Goal: Task Accomplishment & Management: Manage account settings

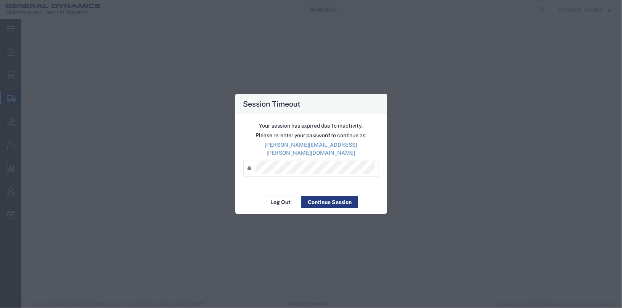
select select "2"
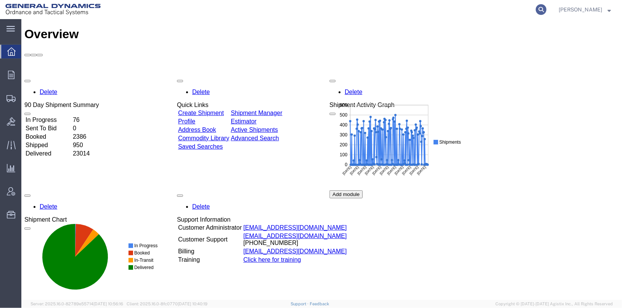
click at [547, 10] on icon at bounding box center [541, 9] width 11 height 11
type input "56417090"
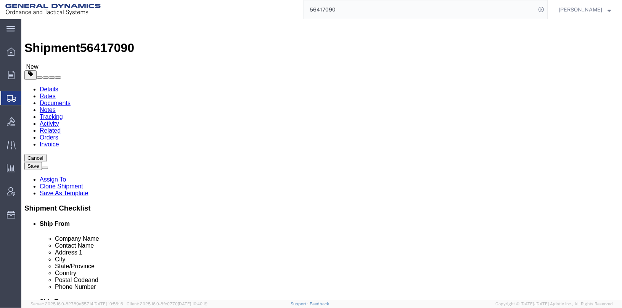
select select
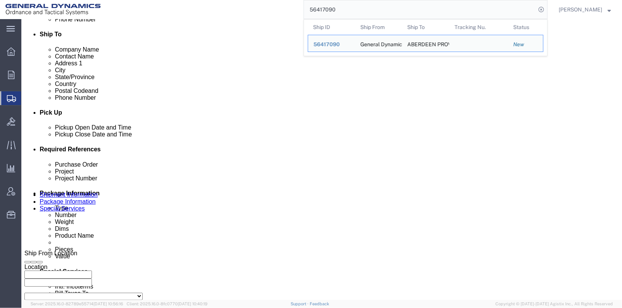
scroll to position [394, 0]
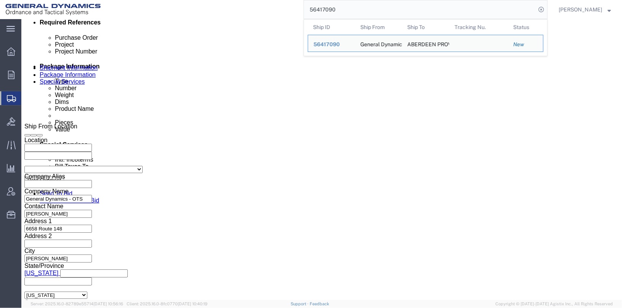
click button "Continue"
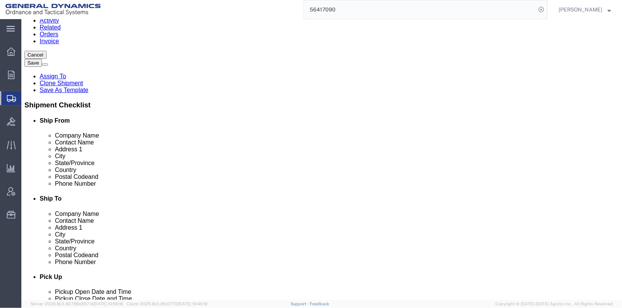
scroll to position [27, 0]
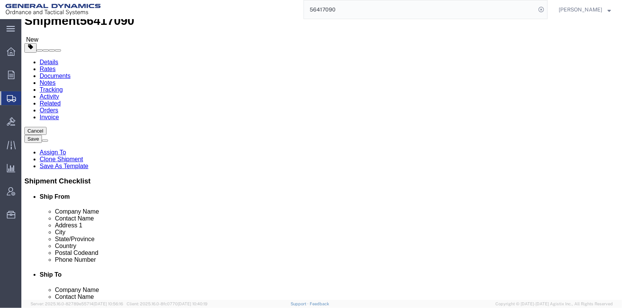
click input "150.00"
click div "50.00 Select kgs lbs"
click input "50.00"
type input "50"
click div "Package Type Select Bale(s) Basket(s) Bolt(s) Bottle(s) Buckets Bulk Bundle(s) …"
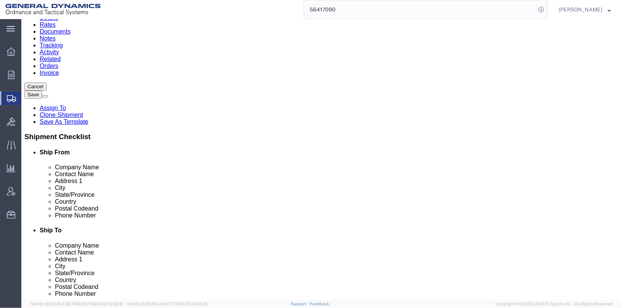
scroll to position [103, 0]
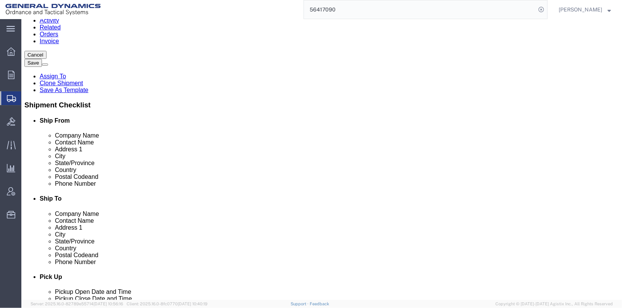
click button "Continue"
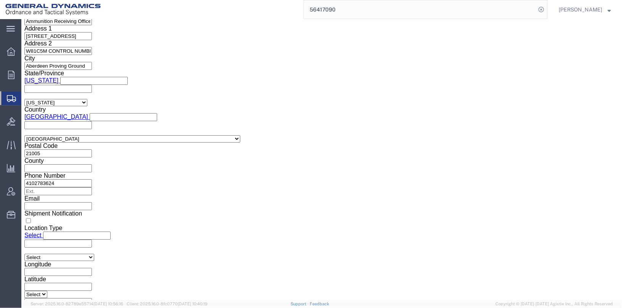
scroll to position [1026, 0]
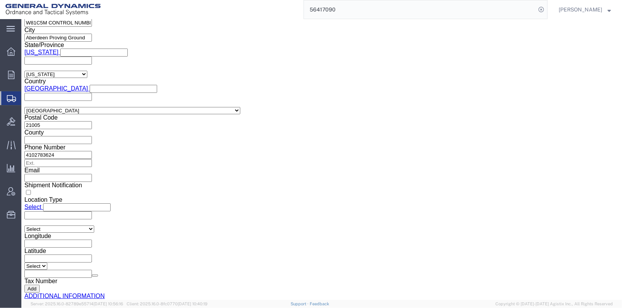
click link "Package Information"
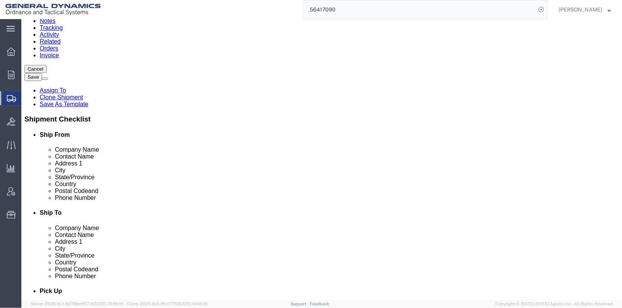
scroll to position [103, 0]
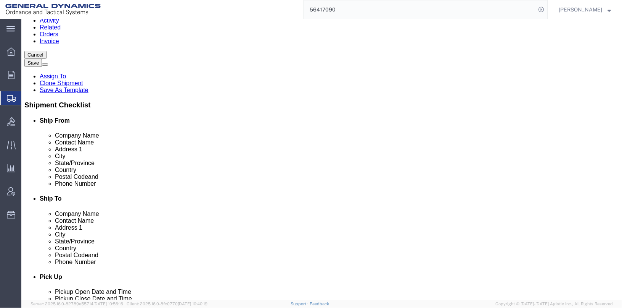
click button "Continue"
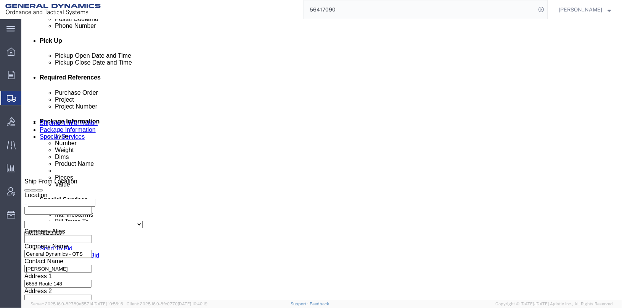
scroll to position [263, 0]
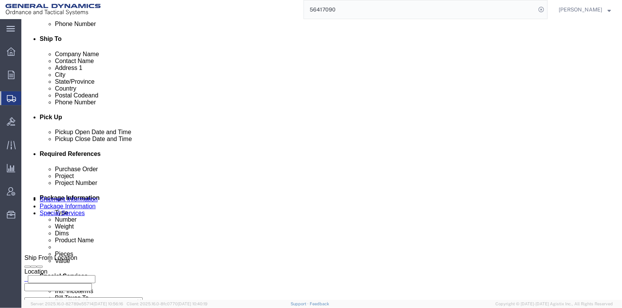
click select "Select 20MSR"
select select
click select "Select 20MSR"
click button "Save"
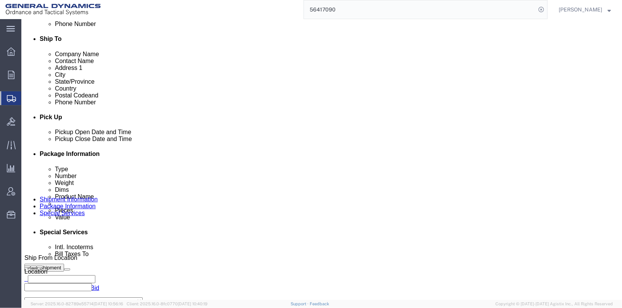
drag, startPoint x: 575, startPoint y: 30, endPoint x: 453, endPoint y: 16, distance: 123.3
click button "Save"
click icon
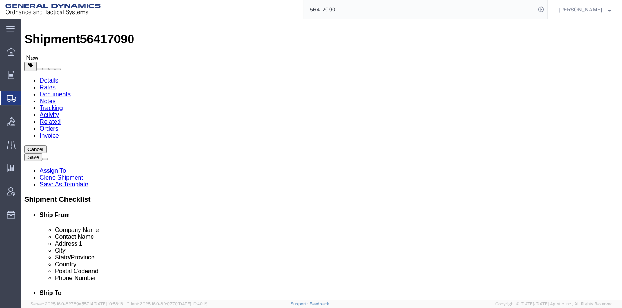
scroll to position [0, 0]
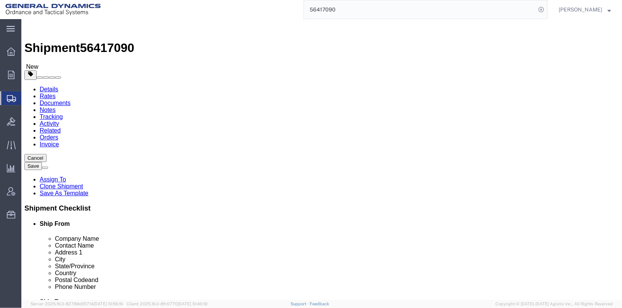
click dd "5.00 Pound"
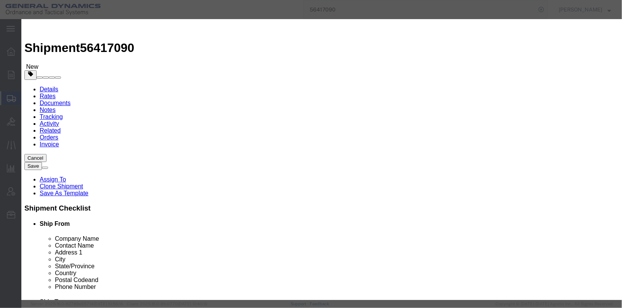
scroll to position [224, 0]
drag, startPoint x: 249, startPoint y: 47, endPoint x: 205, endPoint y: 45, distance: 43.5
click div "Proper Shipping Name POWDER, SMOKELESS UN # UN0161 Class Select 1 Explosive 1.1…"
click button "Save & Close"
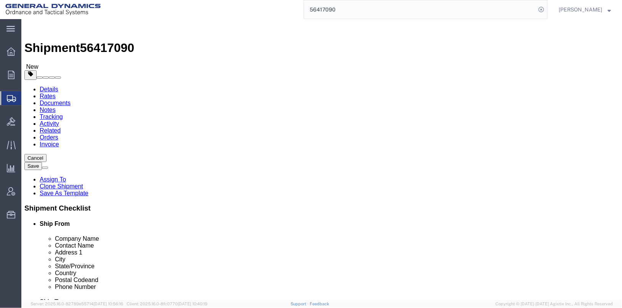
click button "Save"
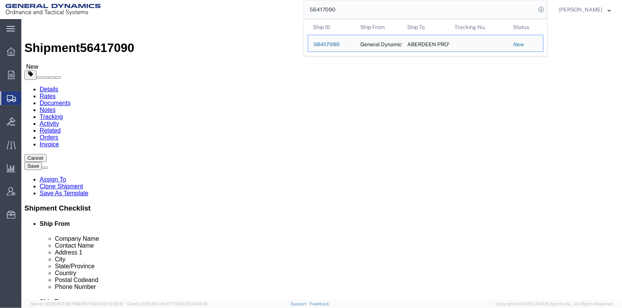
drag, startPoint x: 371, startPoint y: 6, endPoint x: 308, endPoint y: 2, distance: 63.1
click at [308, 2] on div "56417090 Ship ID Ship From Ship To Tracking Nu. Status Ship ID 56417090 Ship Fr…" at bounding box center [327, 9] width 442 height 19
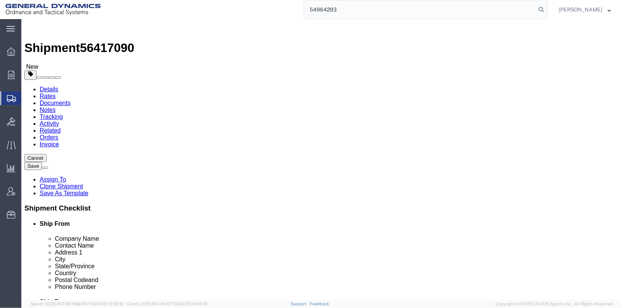
type input "54964293"
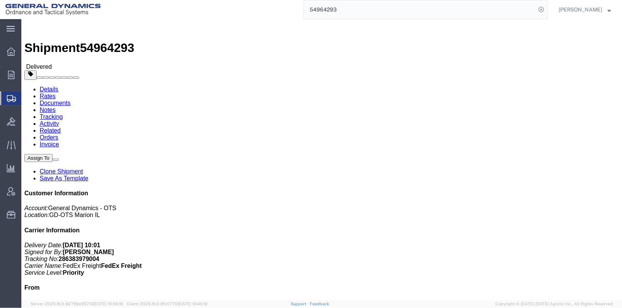
click link "Clone Shipment"
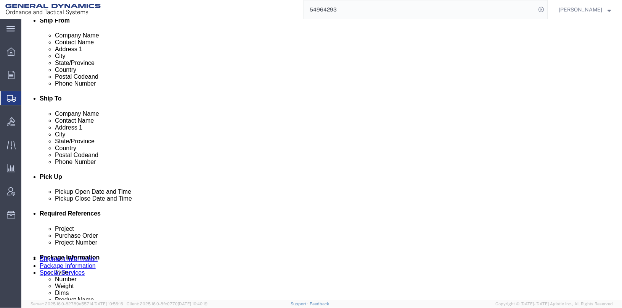
scroll to position [267, 0]
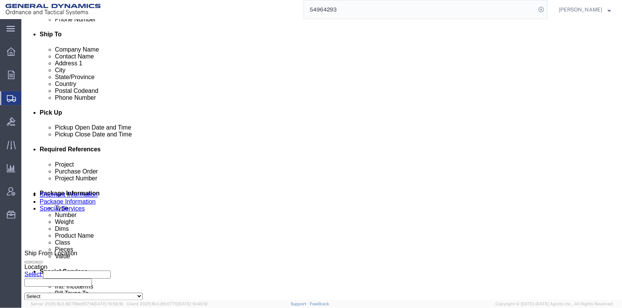
click div "[DATE] 3:45 PM"
click button "Apply"
click div "[DATE] 1:03 PM"
click button "Apply"
drag, startPoint x: 110, startPoint y: 208, endPoint x: 76, endPoint y: 204, distance: 33.8
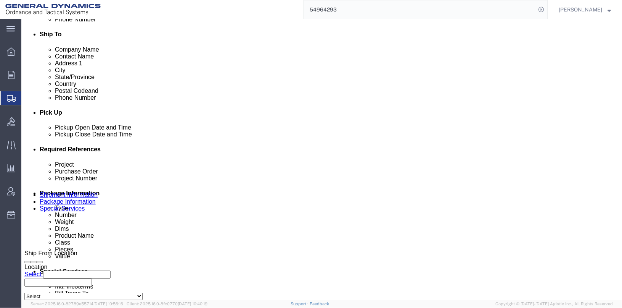
click div "Project 201A0275"
click input "201d0235"
type input "201D0235"
click div "Project 201D0235 Purchase Order N/A Project Number 201A0275 Select Account Type…"
drag, startPoint x: 417, startPoint y: 208, endPoint x: 366, endPoint y: 206, distance: 51.2
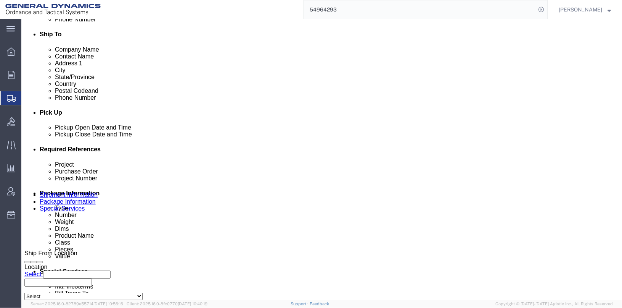
click input "201A0275"
type input "201D0235"
click input "25113"
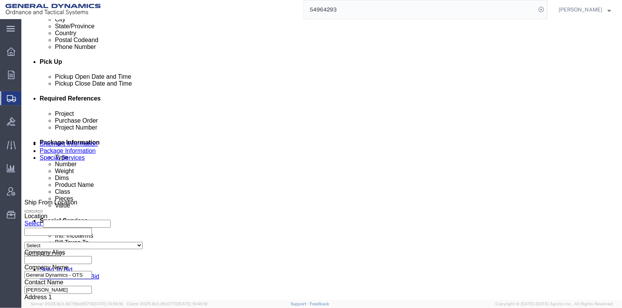
scroll to position [382, 0]
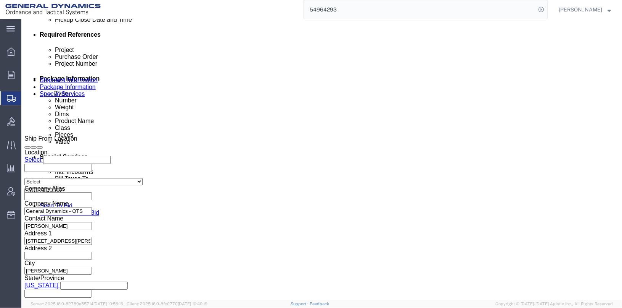
type input "25353"
click button "Continue"
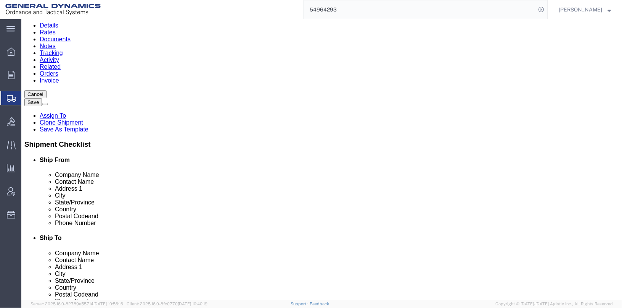
scroll to position [47, 0]
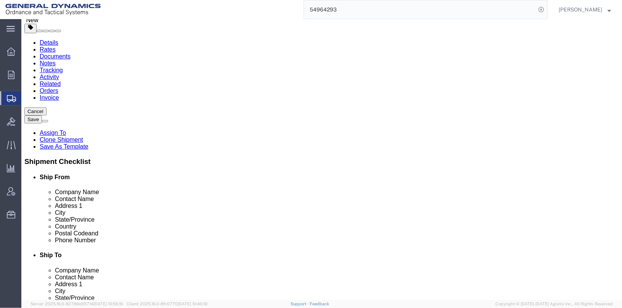
click div "Save in commodity library Clone this content Delete this content EMPTY M548 AMM…"
click div "Pieces: 31.00 Each Total value: 500.00 USD"
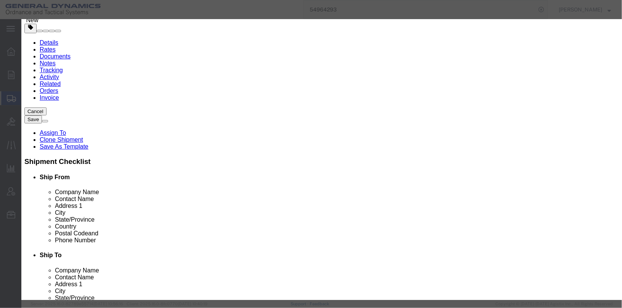
scroll to position [0, 0]
click button "Save & Close"
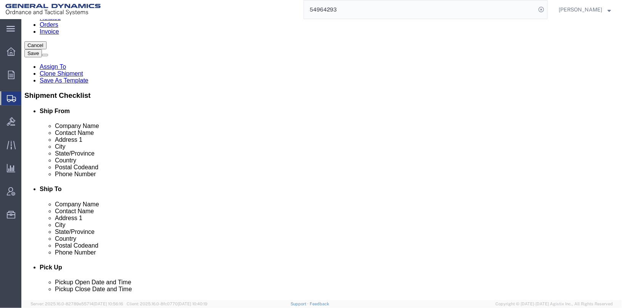
scroll to position [8, 0]
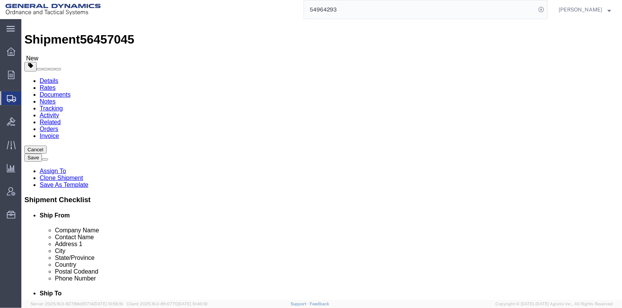
click dd "500.00 USD"
click div "Pieces: 31.00 Each Total value: 500.00 USD"
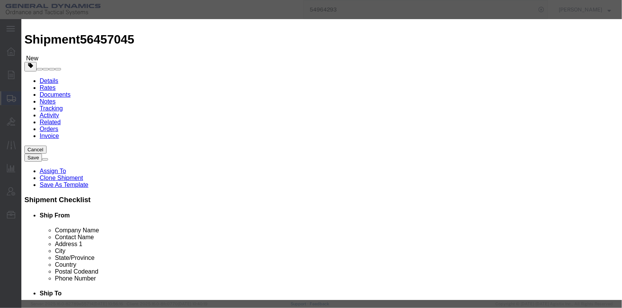
click icon "button"
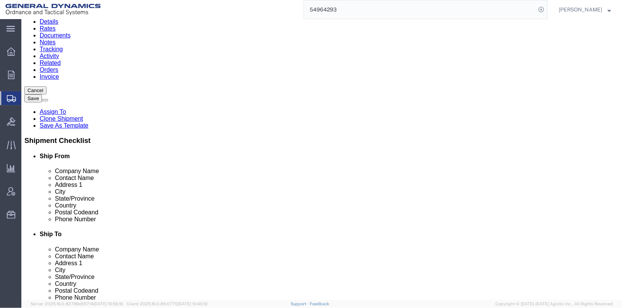
scroll to position [122, 0]
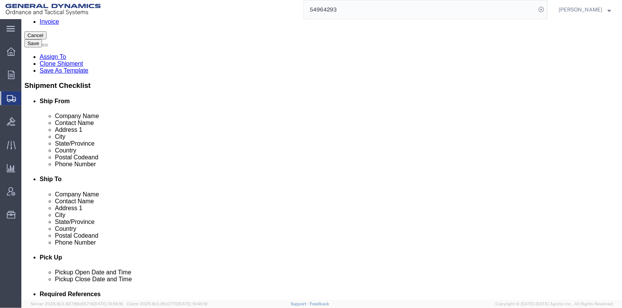
click dd "100.00 USD"
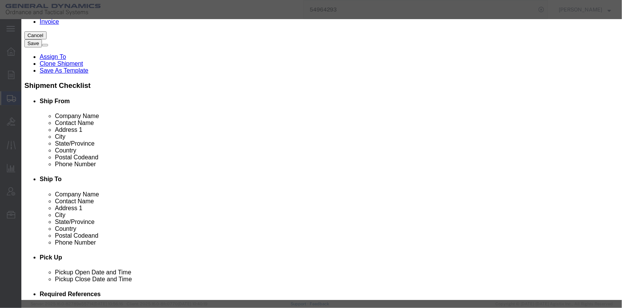
click icon "button"
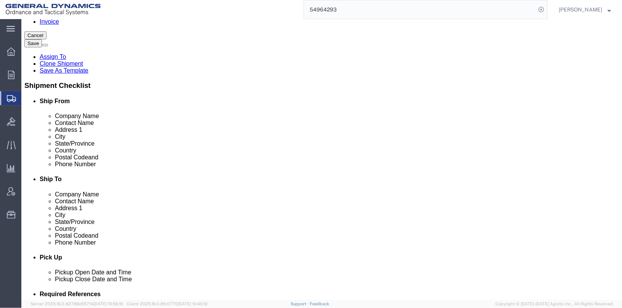
click p "40 X 48 IN PLYWOOD BASE"
click dd "100.00 USD"
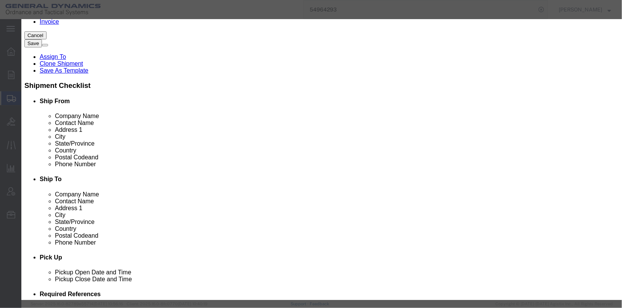
scroll to position [0, 0]
drag, startPoint x: 491, startPoint y: 57, endPoint x: 490, endPoint y: 62, distance: 5.0
click textarea "40 X 48 IN PLYWOOD BASE PART NUMBER: PAH-9000-1 LOT: 81928-12820 PLYWOOD (-2 TO…"
click button "Save & Close"
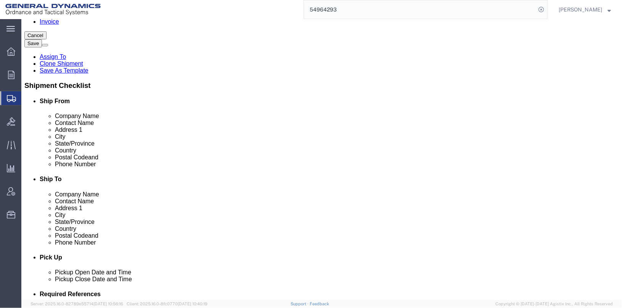
click dd "2.00 Each"
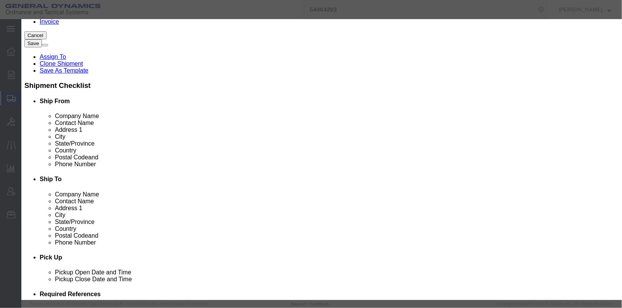
scroll to position [7, 0]
click button "Save & Close"
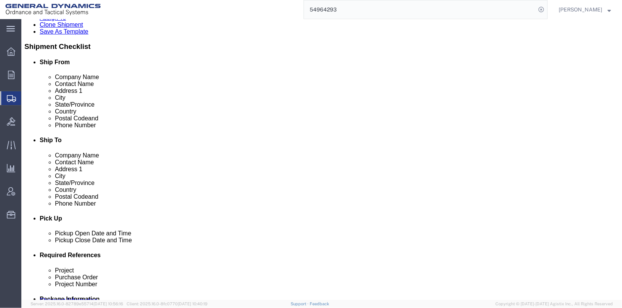
scroll to position [199, 0]
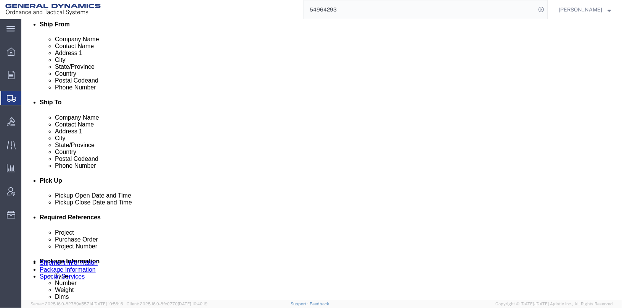
click dd "6.00 Each"
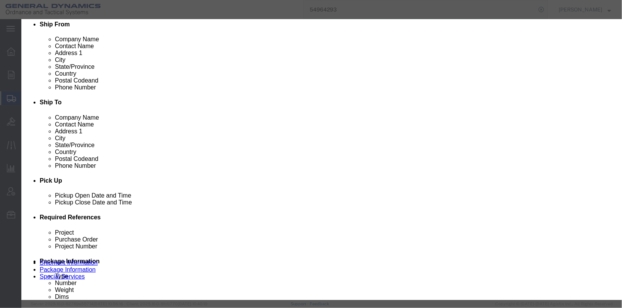
scroll to position [15, 0]
click div "Save & Add Another Save & Close Close"
click button "Save & Close"
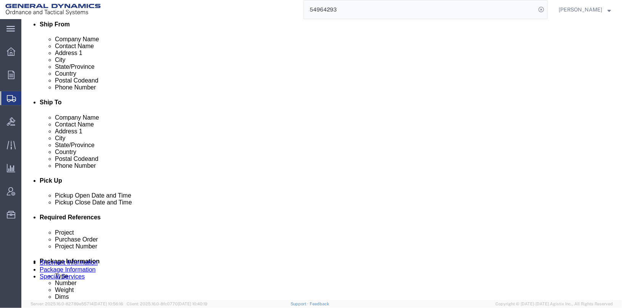
click link "Special Services"
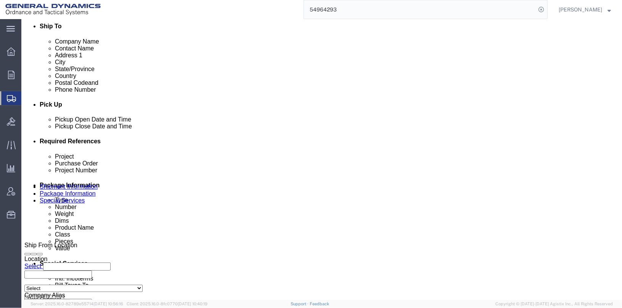
scroll to position [257, 0]
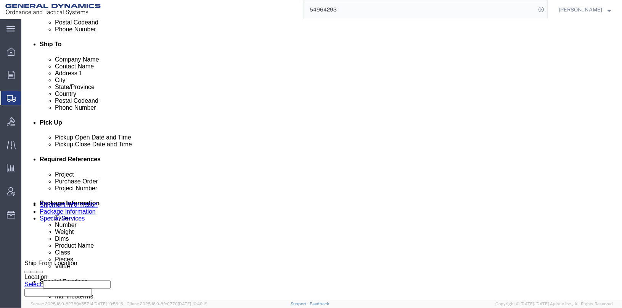
click button "Save"
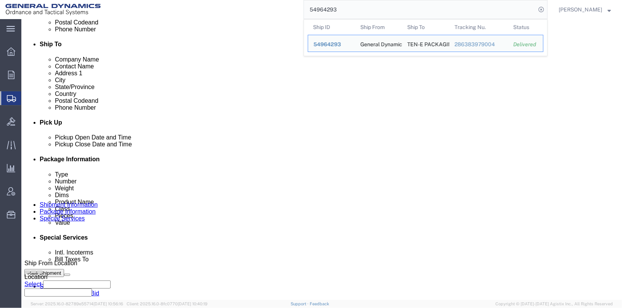
drag, startPoint x: 396, startPoint y: 9, endPoint x: 387, endPoint y: 15, distance: 10.4
click at [357, 16] on input "54964293" at bounding box center [420, 9] width 232 height 18
click button "Save"
drag, startPoint x: 370, startPoint y: 11, endPoint x: 302, endPoint y: 8, distance: 68.4
click at [302, 8] on div "54964293 Ship ID Ship From Ship To Tracking Nu. Status Ship ID 54964293 Ship Fr…" at bounding box center [327, 9] width 442 height 19
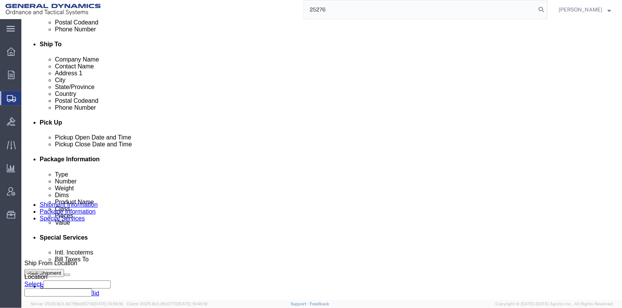
type input "25276"
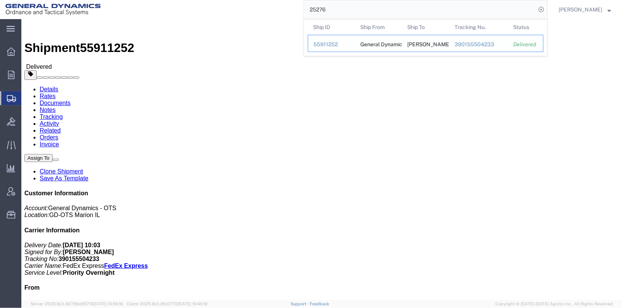
click at [327, 45] on div "55911252" at bounding box center [332, 44] width 36 height 8
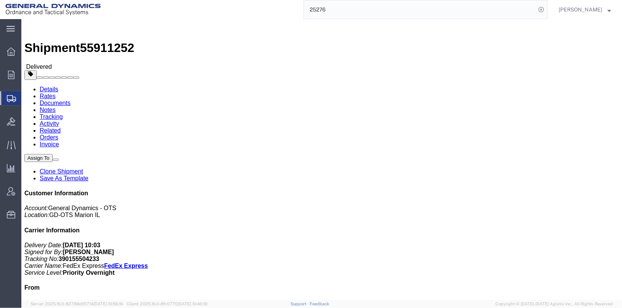
click link "Clone Shipment"
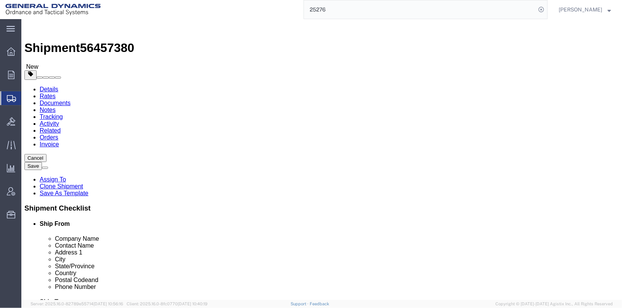
click input "text"
click input "po box 810"
click input "Po box 810"
type input "Po Box 810"
click div "Ship To Location Location Select Select My Profile Location [GEOGRAPHIC_DATA]-O…"
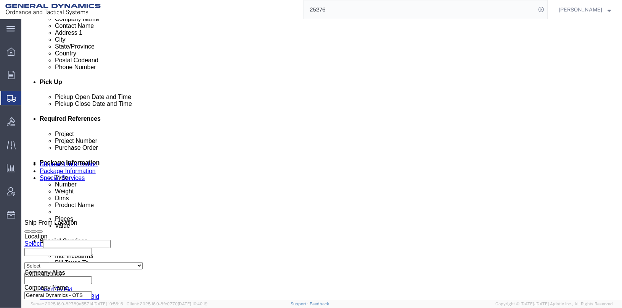
scroll to position [305, 0]
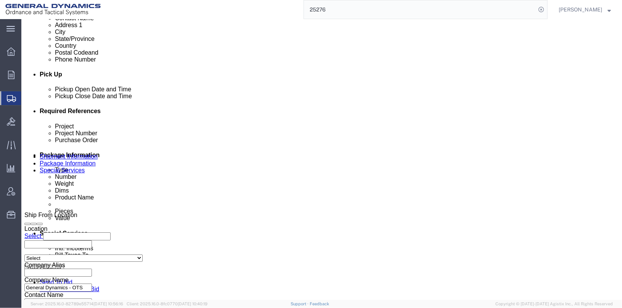
click div "[DATE] 4:00 PM"
click button "Apply"
click div "[DATE] 1:14 PM"
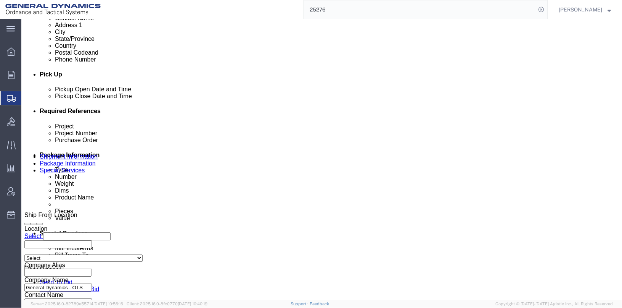
click input "8:14 PM"
type input "8:14 AM"
click button "Apply"
drag, startPoint x: 108, startPoint y: 189, endPoint x: 76, endPoint y: 189, distance: 32.1
click div "Purchase Order 25276"
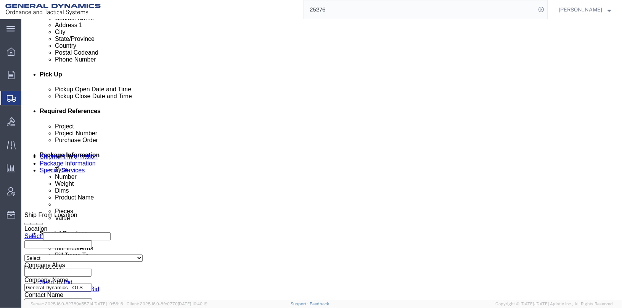
click input "25276"
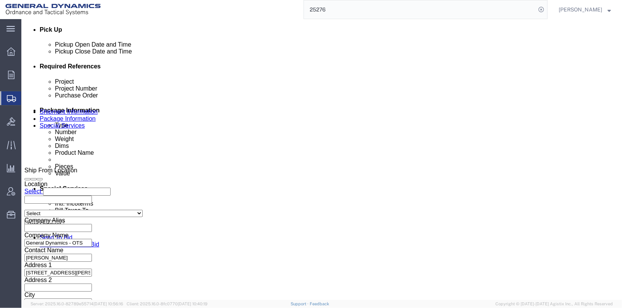
scroll to position [394, 0]
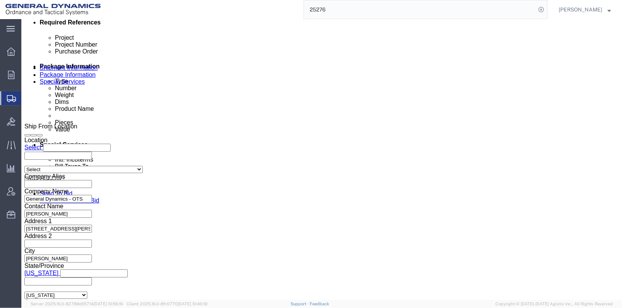
type input "25654"
click button "Continue"
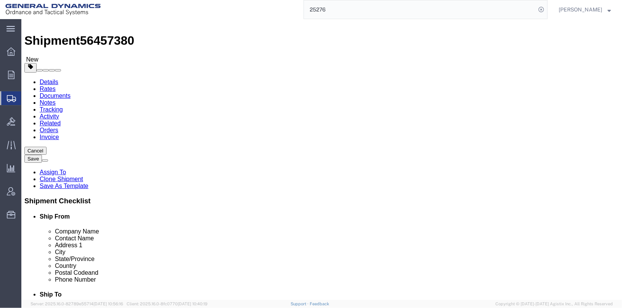
click dd "3.00 Each"
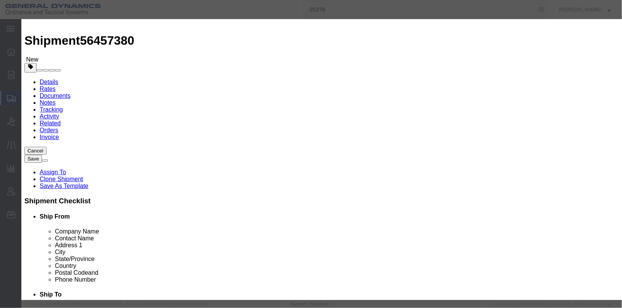
drag, startPoint x: 188, startPoint y: 73, endPoint x: 139, endPoint y: 69, distance: 49.4
click div "Pieces 3.00 Select Bag Barrels 100Board Feet Bottle Box Blister Pack Carats Can…"
type input "6"
type input "2000"
click div "Commodity library"
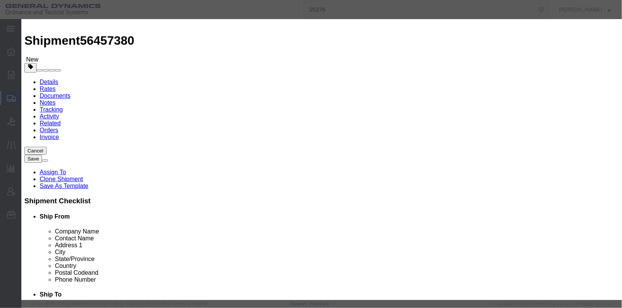
scroll to position [0, 0]
drag, startPoint x: 424, startPoint y: 69, endPoint x: 373, endPoint y: 42, distance: 57.5
click div "Commodity library Product Name SEE ATTACHED Pieces 6 Select Bag Barrels 100Boar…"
drag, startPoint x: 189, startPoint y: 84, endPoint x: 151, endPoint y: 77, distance: 38.0
click div "Product Name SEE ATTACHED Pieces 6 Select Bag Barrels 100Board Feet Bottle Box …"
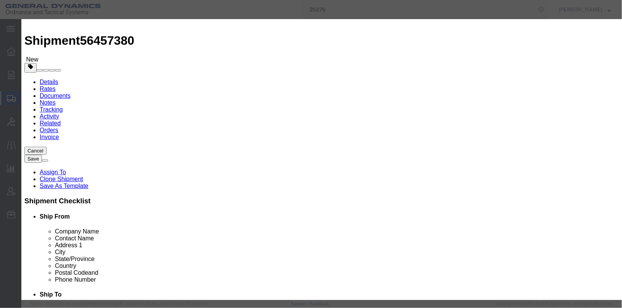
type input "5000"
click input "6"
type input "5"
type input "4166.67"
click button "Save & Close"
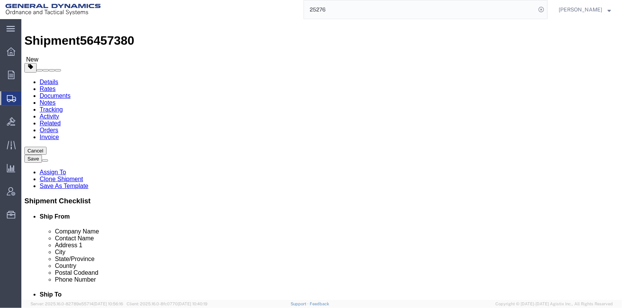
click dd "1000.00 USD"
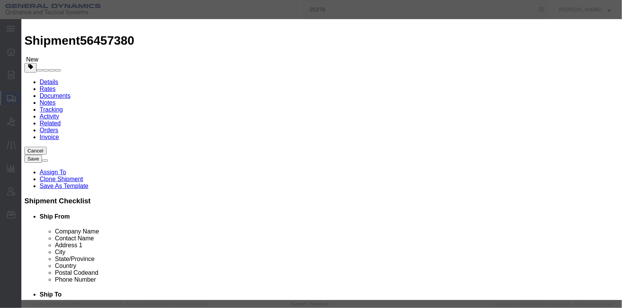
click button "Save & Close"
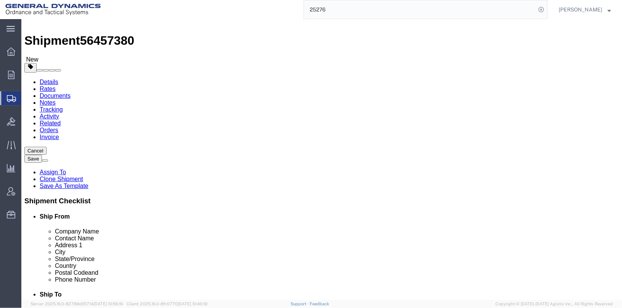
click dd "4166.67 USD"
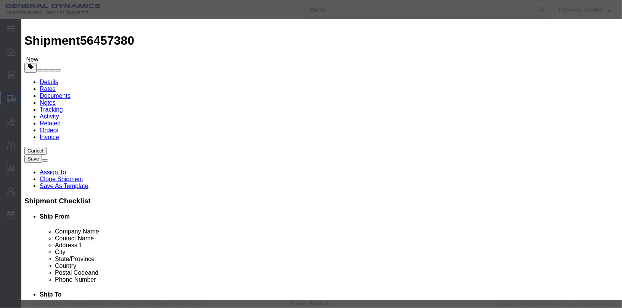
drag, startPoint x: 184, startPoint y: 73, endPoint x: 150, endPoint y: 69, distance: 34.3
click div "Pieces 5.00 Select Bag Barrels 100Board Feet Bottle Box Blister Pack Carats Can…"
type input "3000"
type input "2500002"
click div "Product Name SEE ATTACHED Pieces 3000 Select Bag Barrels 100Board Feet Bottle B…"
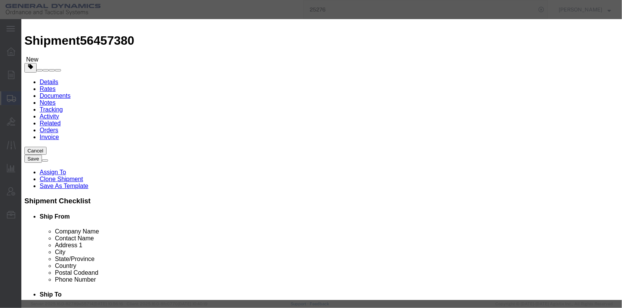
drag, startPoint x: 185, startPoint y: 71, endPoint x: 147, endPoint y: 60, distance: 40.0
click div "Product Name SEE ATTACHED Pieces 3000 Select Bag Barrels 100Board Feet Bottle B…"
type input "3"
click div "Product Name SEE ATTACHED Pieces 3 Select Bag Barrels 100Board Feet Bottle Box …"
drag, startPoint x: 192, startPoint y: 87, endPoint x: 160, endPoint y: 82, distance: 31.7
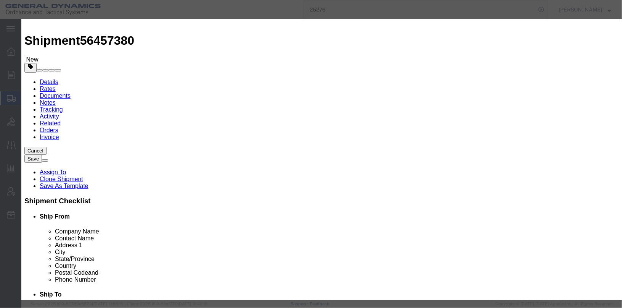
click div "2500"
type input "3000"
drag, startPoint x: 301, startPoint y: 102, endPoint x: 430, endPoint y: 192, distance: 158.1
click div "Description Commodity Category Select Military Equipment Country Of Origin Sele…"
click button "Save & Close"
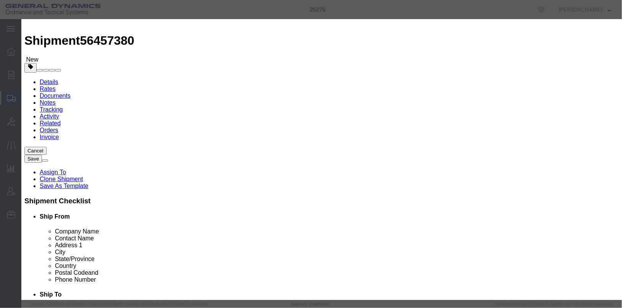
click div
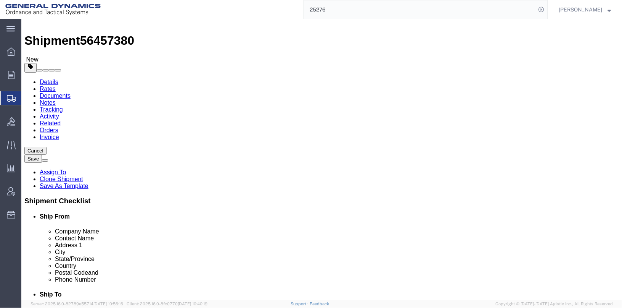
click div "Pieces: 2.00 Each Total value: 1000.00 USD"
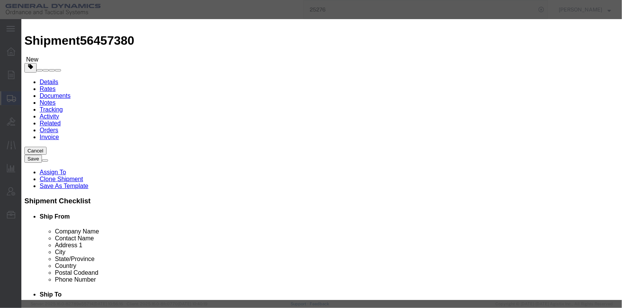
drag, startPoint x: 185, startPoint y: 73, endPoint x: 152, endPoint y: 73, distance: 32.8
click div "Pieces 2.00 Select Bag Barrels 100Board Feet Bottle Box Blister Pack Carats Can…"
type input "7"
click label "Transport Notes"
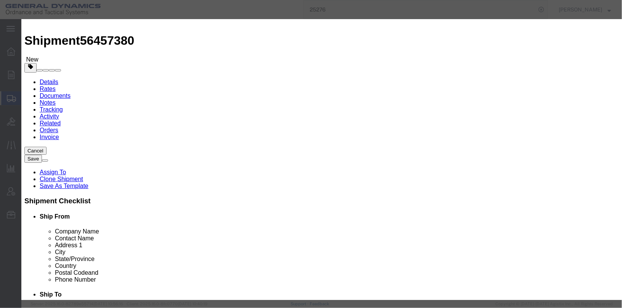
drag, startPoint x: 185, startPoint y: 86, endPoint x: 148, endPoint y: 85, distance: 36.3
click div "Total Value Total value of all the pieces 3500 Select ADP AED AFN ALL AMD AOA A…"
type input "4000"
drag, startPoint x: 360, startPoint y: 24, endPoint x: 343, endPoint y: 27, distance: 16.7
click h3 "Edit content"
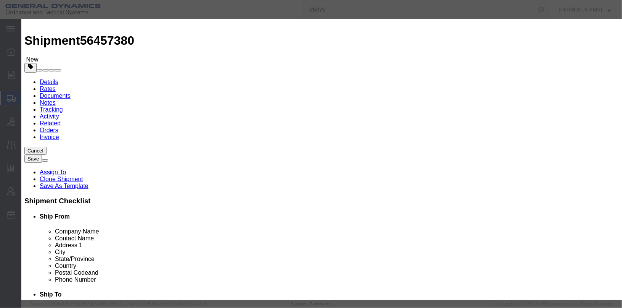
scroll to position [15, 0]
click textarea "[PERSON_NAME] 2360 / 43-93, MFR SN#287621 / PR312887, GD ASSET A13950 [PERSON_N…"
drag, startPoint x: 420, startPoint y: 61, endPoint x: 365, endPoint y: 50, distance: 56.5
click div "Commodity library Product Name SEE ATTACHED Pieces 7 Select Bag Barrels 100Boar…"
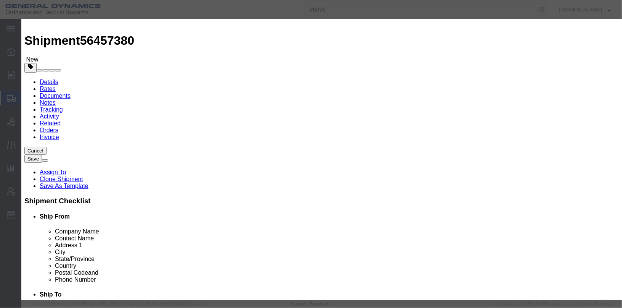
drag, startPoint x: 482, startPoint y: 55, endPoint x: 477, endPoint y: 56, distance: 5.0
click textarea "[PERSON_NAME] 2360 / 43-93, MFR SN#287621 / PR312887, GD ASSET A13950 [PERSON_N…"
type textarea "F"
click button "Save & Close"
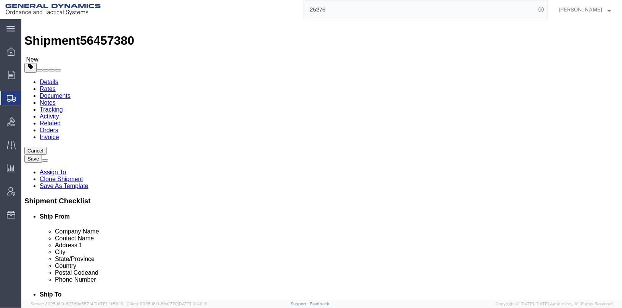
click dd "3.00 Each"
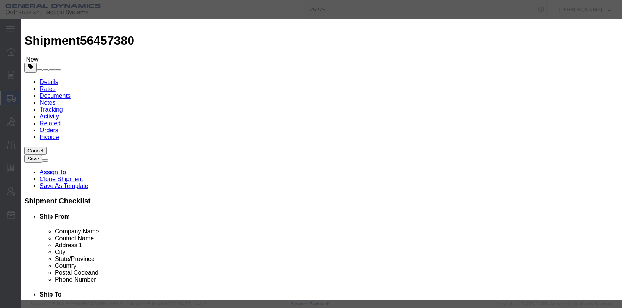
click textarea
paste textarea "[PERSON_NAME] 3 W/ 44-9 MFR SN# 96904 / PR143867, GD ASSET A12200"
click textarea "[PERSON_NAME] 3 W/ 44-9 MFR SN# 96904 / PR143867, GD ASSET A12200"
paste textarea "[PERSON_NAME] 3 / 44-9, MFR SN# 96859 / PR094299, GD ASSET A12243"
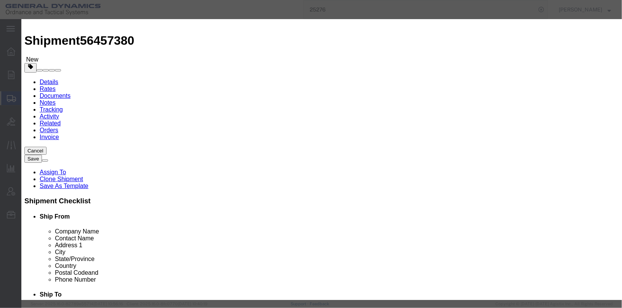
scroll to position [13, 0]
click textarea "[PERSON_NAME] 3 W/ 44-9 MFR SN# 96904 / PR143867, GD ASSET A12200 [PERSON_NAME]…"
paste textarea "[PERSON_NAME] 3 / 44-9, MFR SN# 93597 / PR115115, GD ASSET A12245"
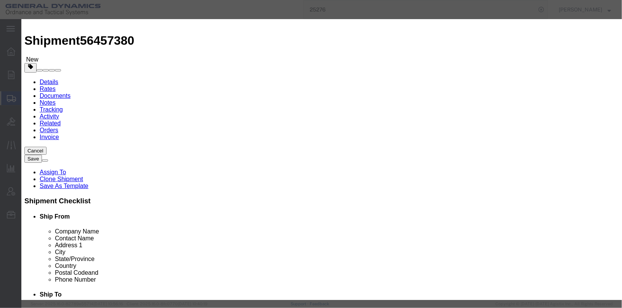
type textarea "[PERSON_NAME] 3 W/ 44-9 MFR SN# 96904 / PR143867, GD ASSET A12200 [PERSON_NAME]…"
click button "Save & Close"
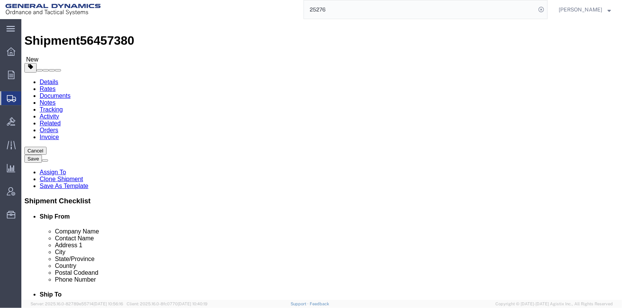
click dd "7.00 Each"
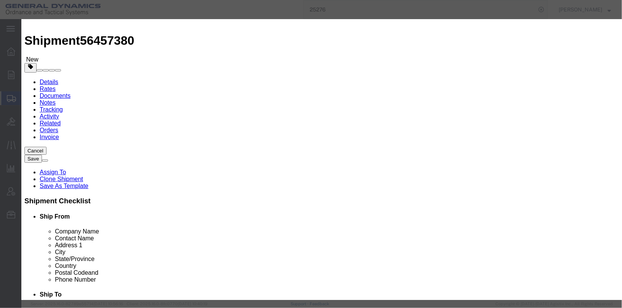
click textarea
paste textarea "[PERSON_NAME] 3 W/ HP-270, MFR SN#96970 / 703384, GD ASSET A12201"
click textarea "[PERSON_NAME] 3 W/ HP-270, MFR SN#96970 / 703384, GD ASSET A12201"
paste textarea "[PERSON_NAME] 3 / 44--9, MFR SN# 114223 / PR143869, GD ASSET A12574"
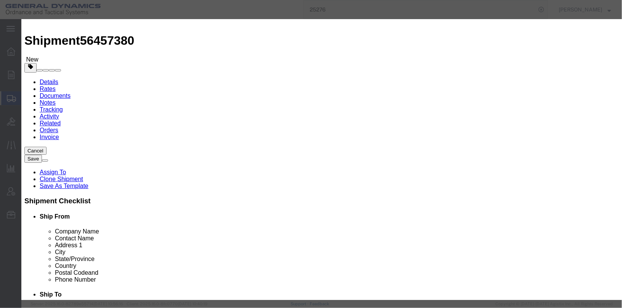
scroll to position [13, 0]
click div
click textarea "[PERSON_NAME] 3 W/ HP-270, MFR SN#96970 / 703384, GD ASSET A12201 [PERSON_NAME]…"
paste textarea "DOSIMETER 23, MFR SN 179039, GD ASSET A14815"
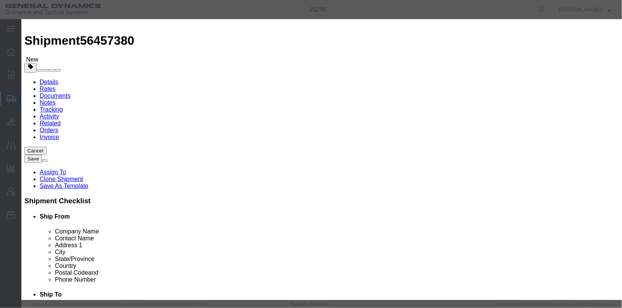
scroll to position [28, 0]
click textarea "[PERSON_NAME] 3 W/ HP-270, MFR SN#96970 / 703384, GD ASSET A12201 [PERSON_NAME]…"
paste textarea "DOSIMETER 23, MFR SN 179040, GD ASSET A14816"
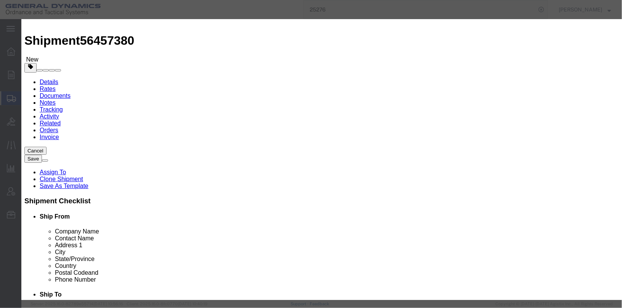
click textarea "[PERSON_NAME] 3 W/ HP-270, MFR SN#96970 / 703384, GD ASSET A12201 [PERSON_NAME]…"
paste textarea "DOSIMETER 23, MFR SN 179048, GD ASSET A14817"
click textarea "[PERSON_NAME] 3 W/ HP-270, MFR SN#96970 / 703384, GD ASSET A12201 [PERSON_NAME]…"
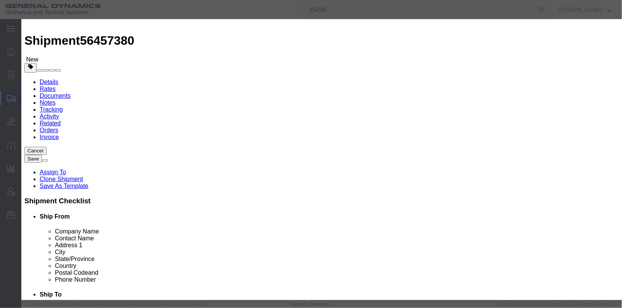
scroll to position [67, 0]
paste textarea "DOSIMETER 23, MFR SN 179056, GD ASSET A14819"
click textarea "[PERSON_NAME] 3 W/ HP-270, MFR SN#96970 / 703384, GD ASSET A12201 [PERSON_NAME]…"
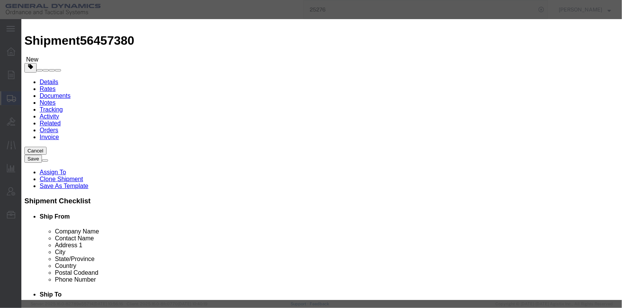
paste textarea "DOSIMETER 23, MFR SN 184824, GD ASSET A14823"
type textarea "[PERSON_NAME] 3 W/ HP-270, MFR SN#96970 / 703384, GD ASSET A12201 [PERSON_NAME]…"
click div "Save & Add Another Save & Close Close"
click button "Save & Close"
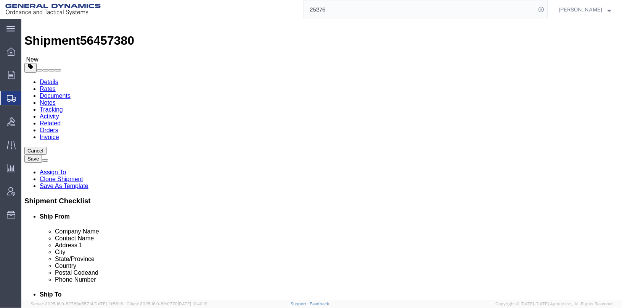
click icon
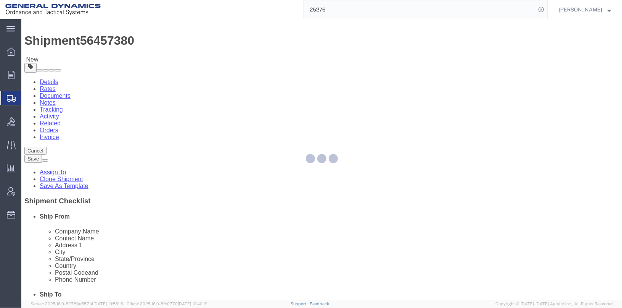
select select
select select "DEPARTMENT"
select select "1763975"
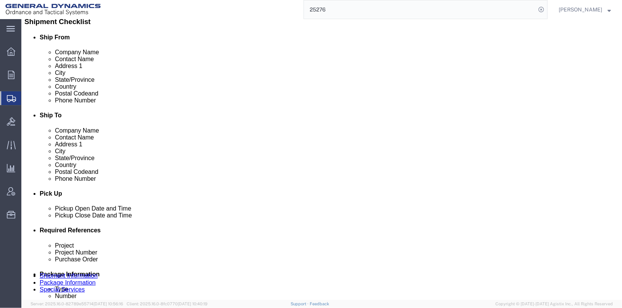
scroll to position [274, 0]
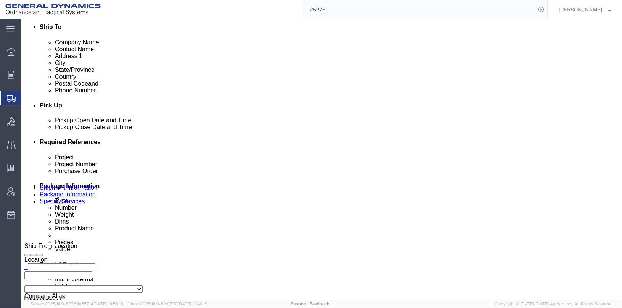
click select "Select Recipient Account Sender/Shipper Third Party Account"
select select "SHIP"
click select "Select Recipient Account Sender/Shipper Third Party Account"
click button "Save"
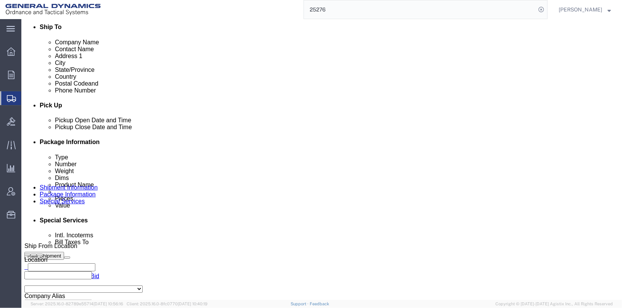
click icon
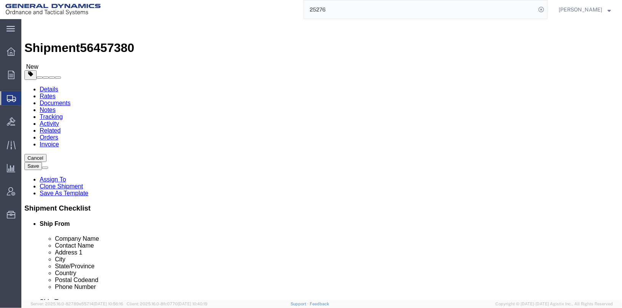
click input "16.00"
type input "1"
type input "4"
type input "18"
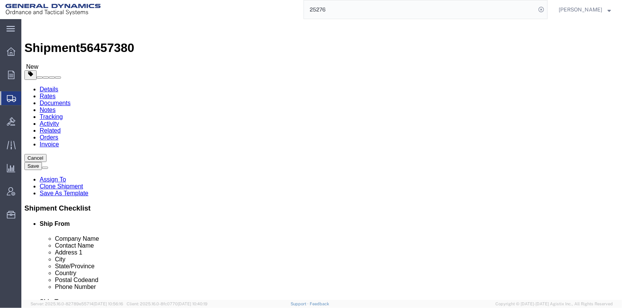
click input "15.00"
type input "15"
click input "14.00"
type input "18"
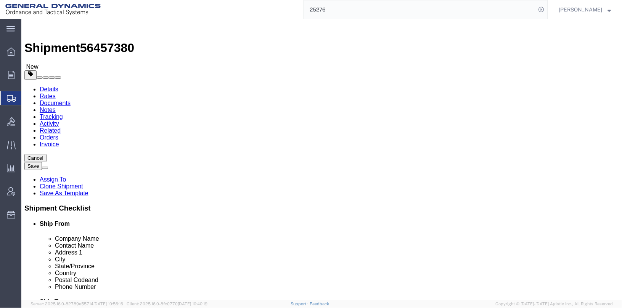
type input "12"
click input "11.00"
type input "12"
click button "Save"
click button "Rate Shipment"
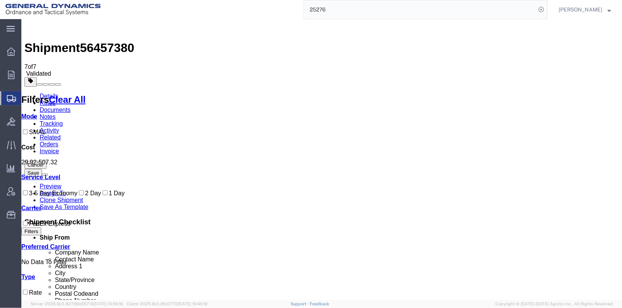
click at [45, 92] on link "Details" at bounding box center [48, 95] width 19 height 6
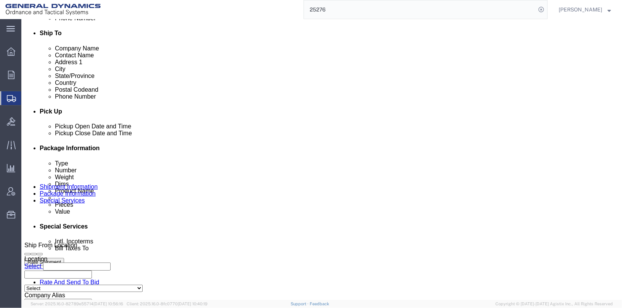
scroll to position [343, 0]
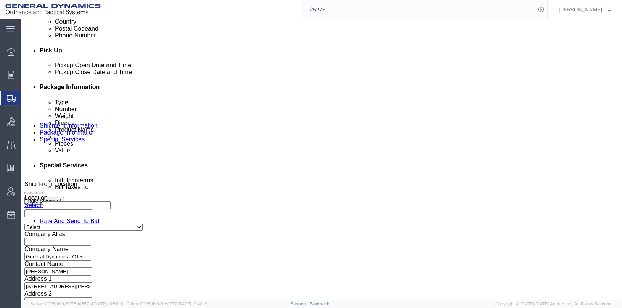
click button "Rate Shipment"
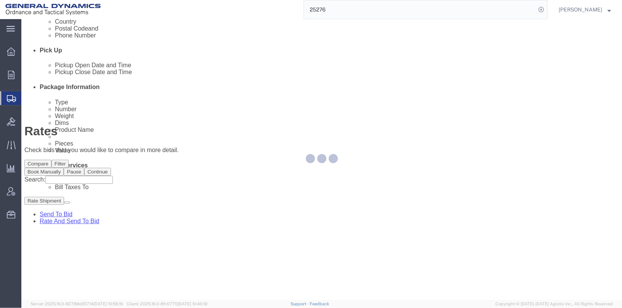
scroll to position [0, 0]
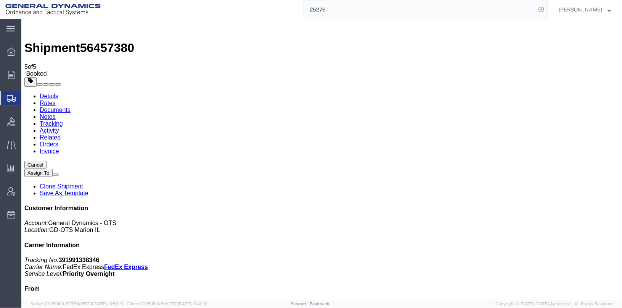
checkbox input "true"
select select "3"
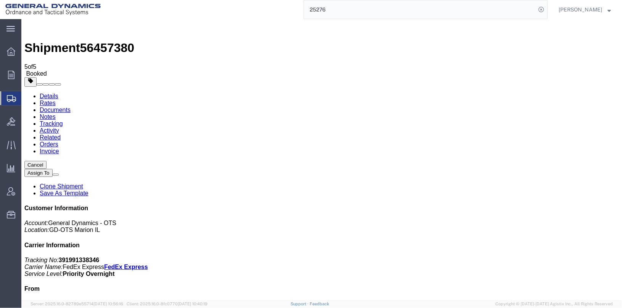
select select "3"
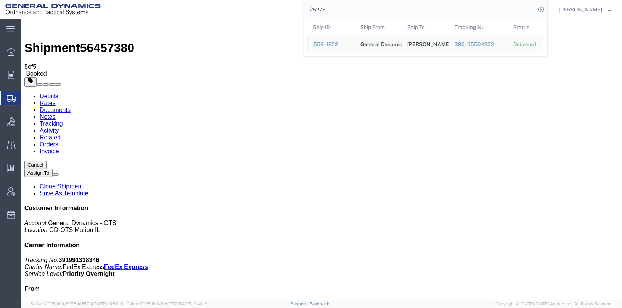
drag, startPoint x: 354, startPoint y: 10, endPoint x: 286, endPoint y: 1, distance: 68.5
click at [286, 1] on div "25276 Ship ID Ship From Ship To Tracking Nu. Status Ship ID 55911252 Ship From …" at bounding box center [327, 9] width 442 height 19
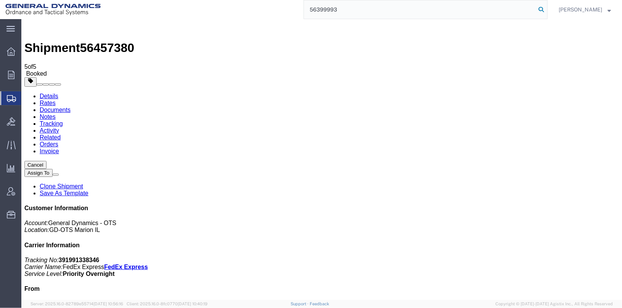
type input "56399993"
click at [547, 9] on icon at bounding box center [541, 9] width 11 height 11
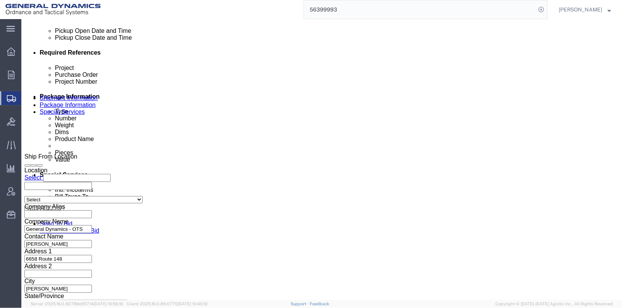
scroll to position [382, 0]
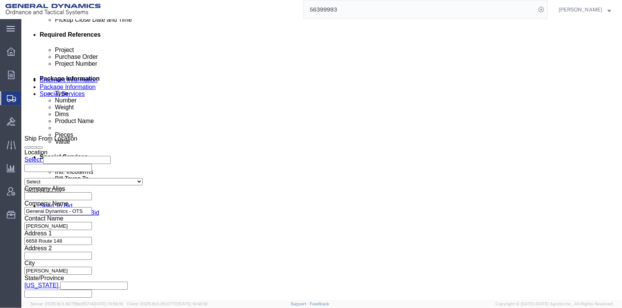
drag, startPoint x: 237, startPoint y: 107, endPoint x: 250, endPoint y: 106, distance: 12.3
click input "TRK- TLR-"
click input "TRK-255018 TLR-"
type input "TRK-255018 TLR-174073"
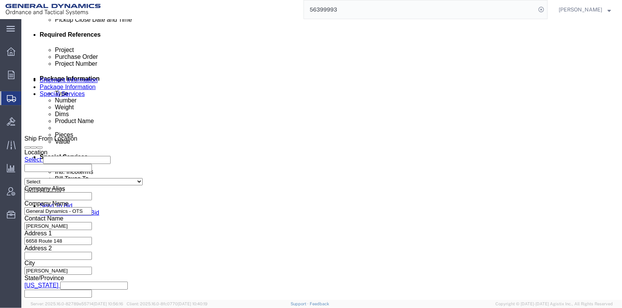
scroll to position [0, 0]
click button "Continue"
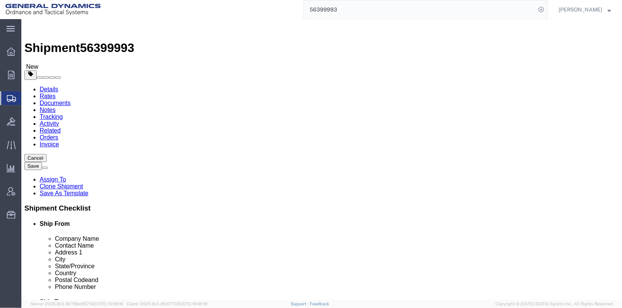
click button "Continue"
click span "Dual Driver Protective Service (DDP), Satellite Motor Surveillance Service (SNS…"
click h2 "Special services"
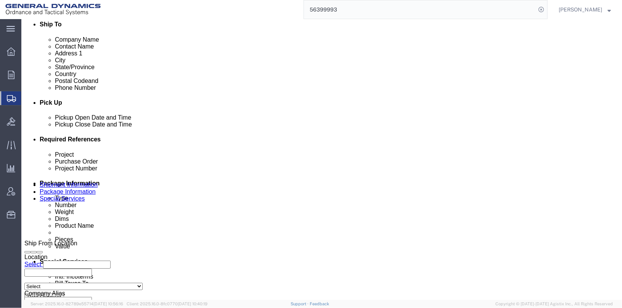
scroll to position [114, 0]
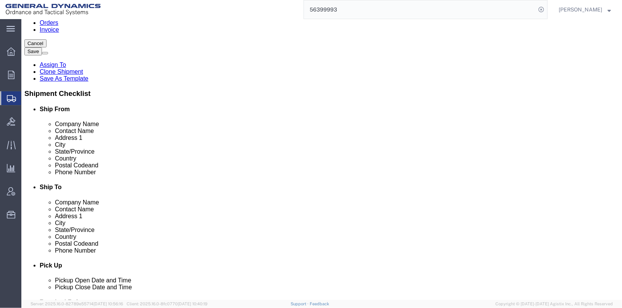
click button "Rate Shipment"
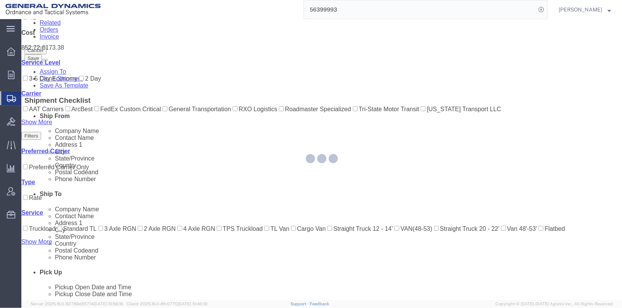
scroll to position [26, 0]
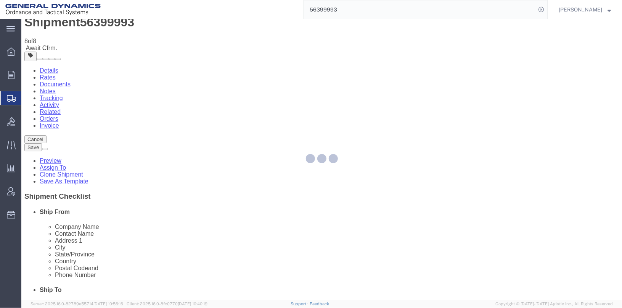
scroll to position [0, 0]
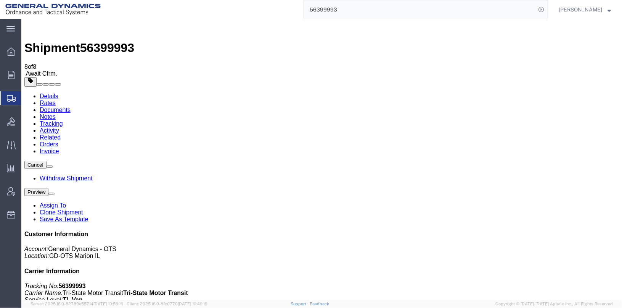
checkbox input "true"
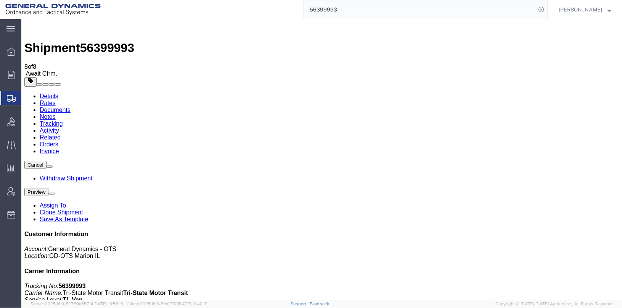
select select "2"
checkbox input "false"
